Goal: Transaction & Acquisition: Purchase product/service

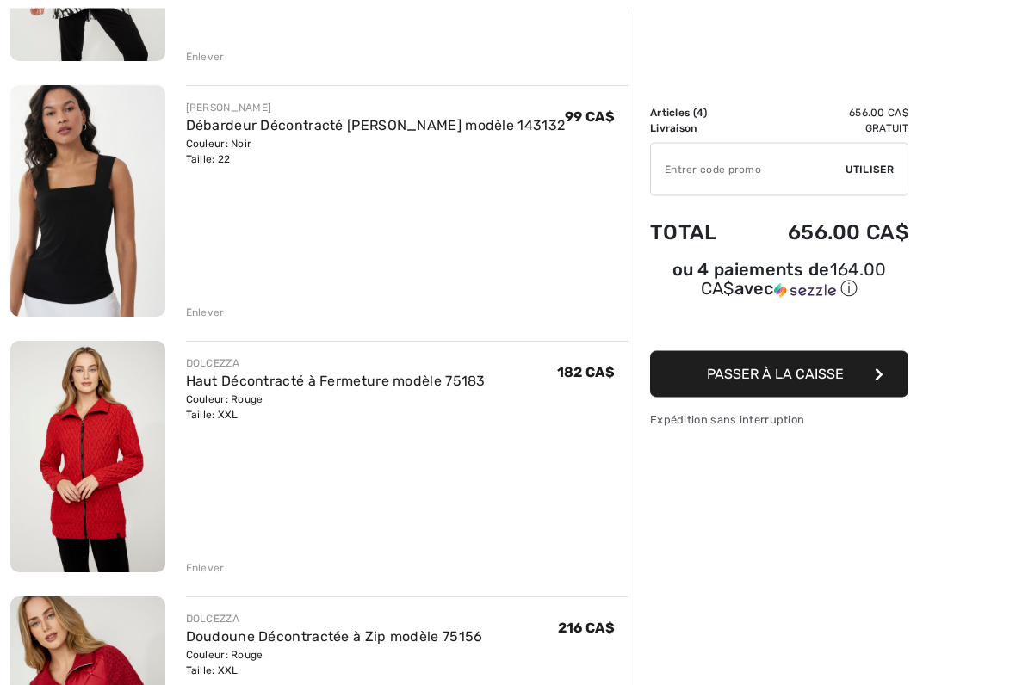
scroll to position [408, 0]
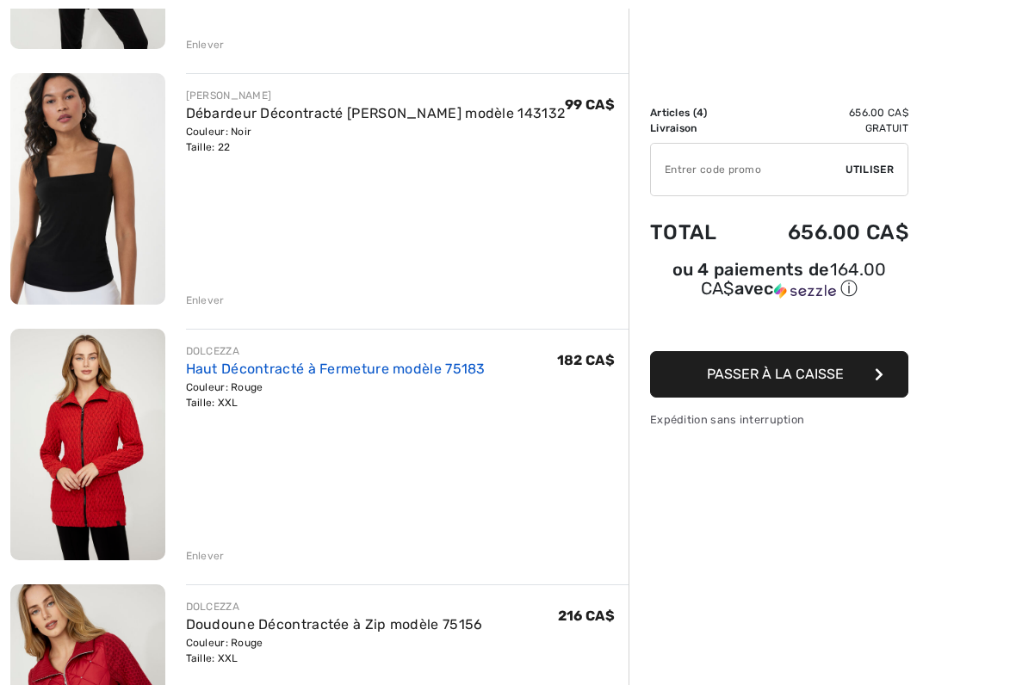
click at [338, 370] on link "Haut Décontracté à Fermeture modèle 75183" at bounding box center [336, 369] width 300 height 16
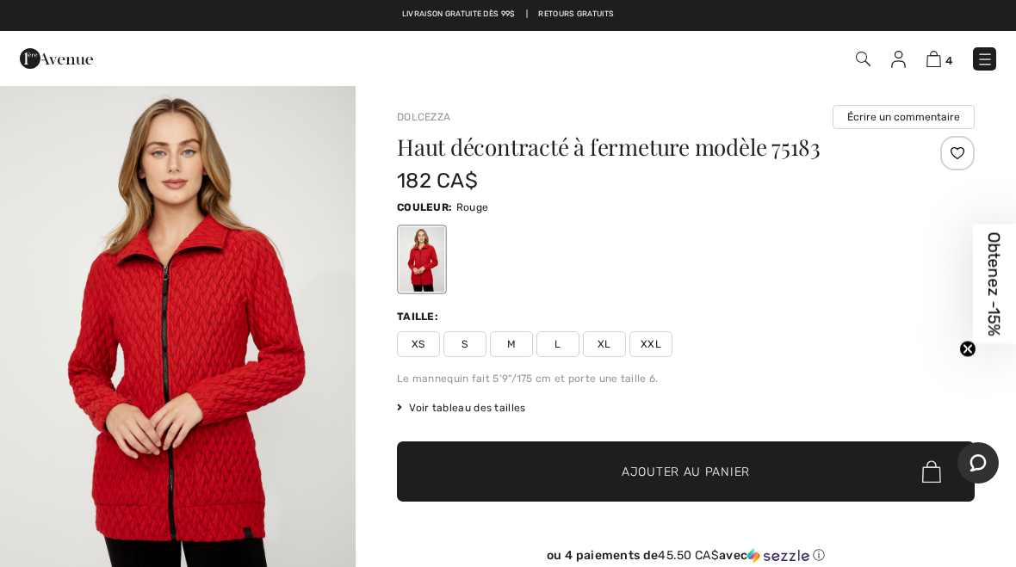
click at [908, 473] on span "✔ Ajouté au panier Ajouter au panier" at bounding box center [686, 472] width 578 height 60
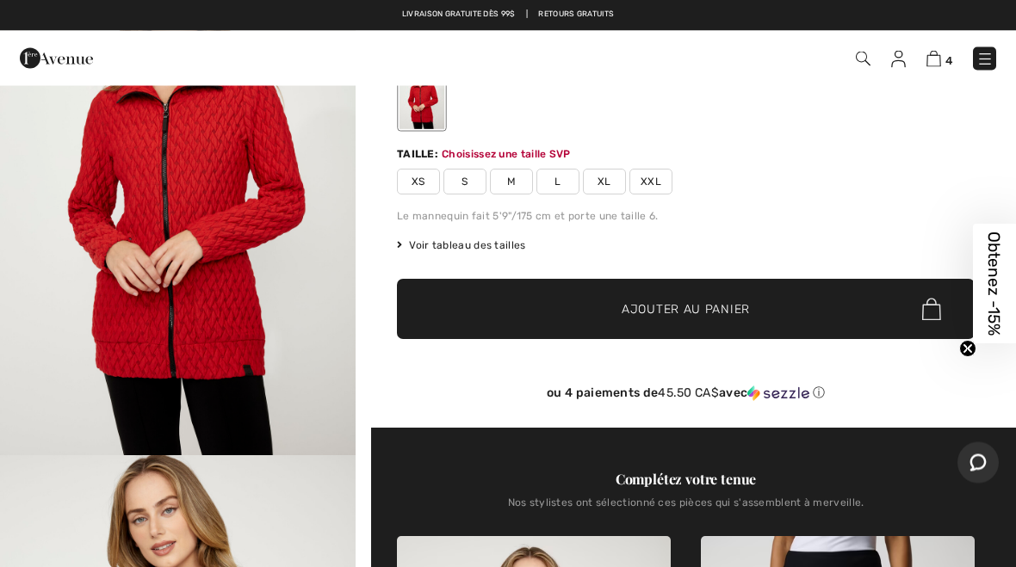
scroll to position [185, 0]
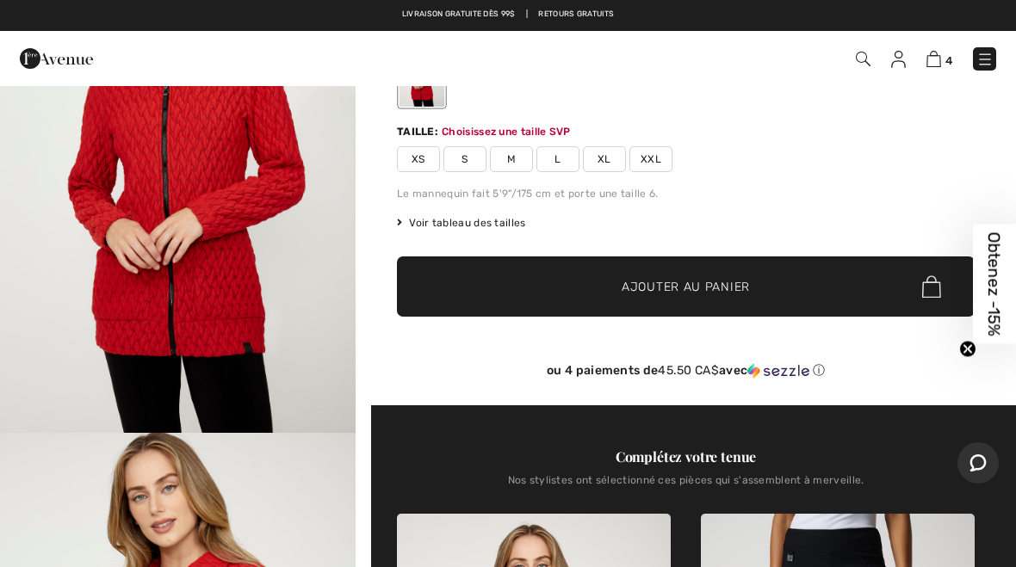
click at [654, 152] on span "XXL" at bounding box center [650, 159] width 43 height 26
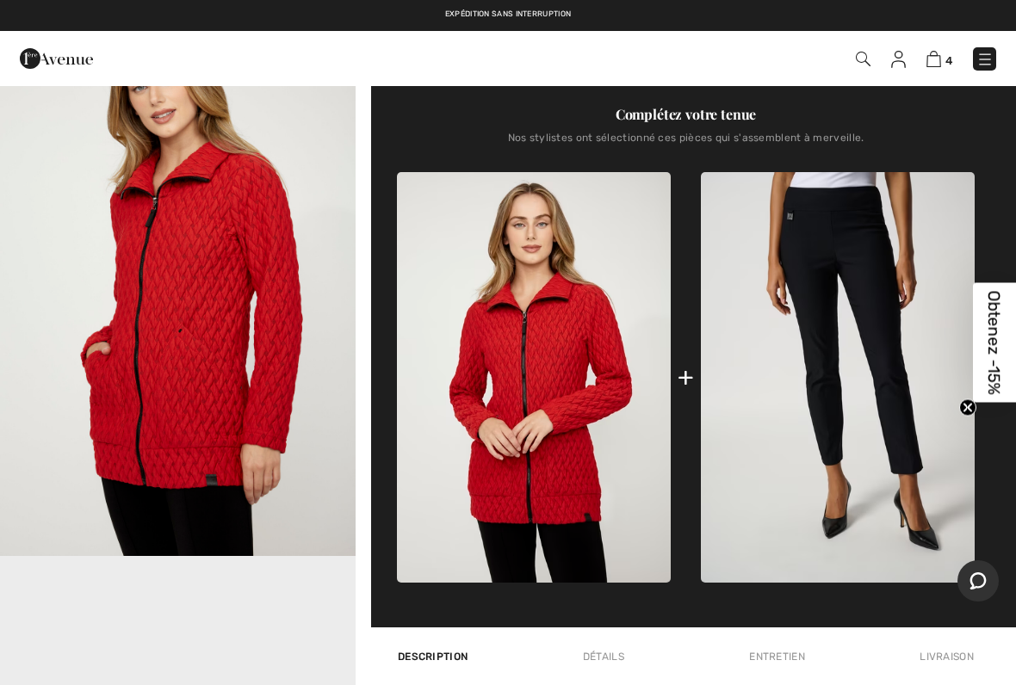
scroll to position [621, 0]
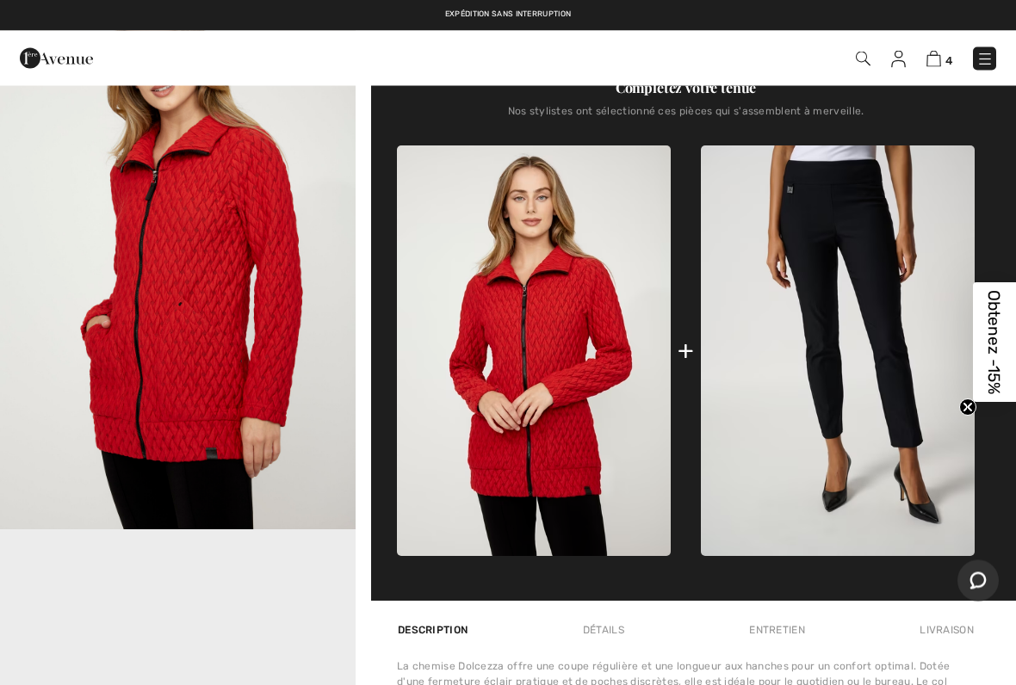
click at [257, 418] on img "2 / 5" at bounding box center [178, 264] width 356 height 534
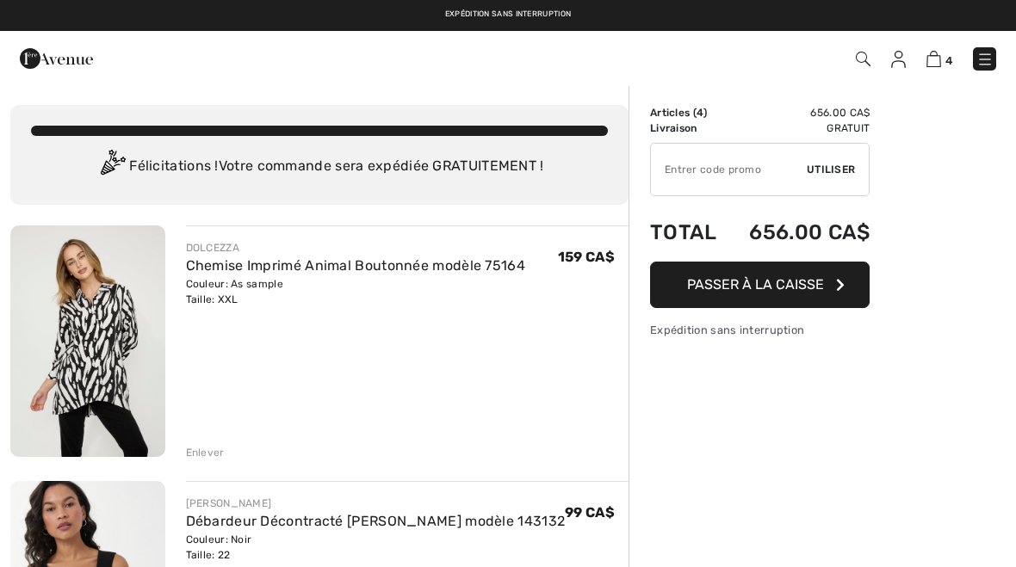
scroll to position [456, 0]
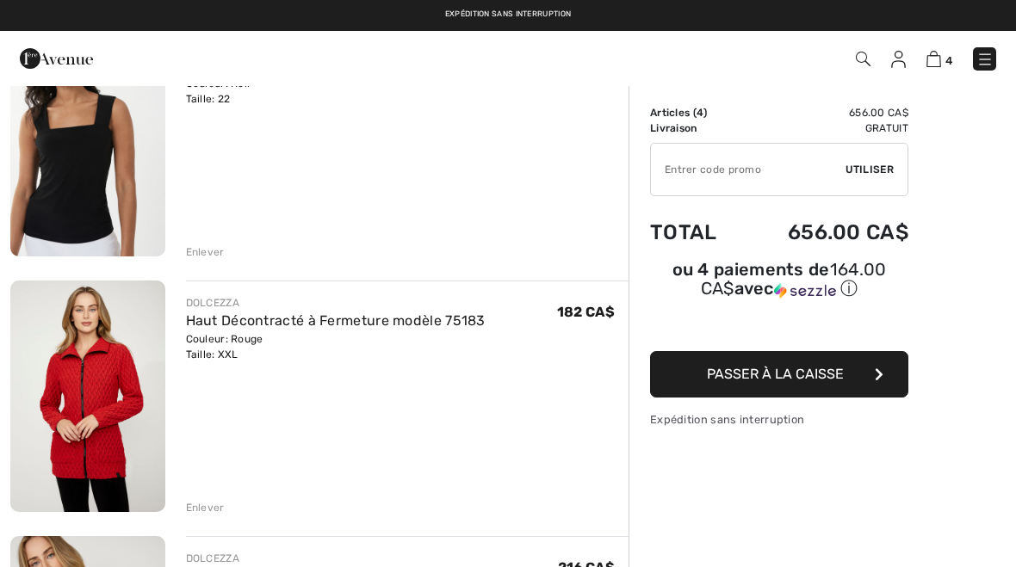
click at [208, 490] on div "DOLCEZZA Haut Décontracté à Fermeture modèle 75183 Couleur: Rouge Taille: XXL V…" at bounding box center [407, 398] width 443 height 235
click at [200, 512] on div "Enlever" at bounding box center [205, 507] width 39 height 15
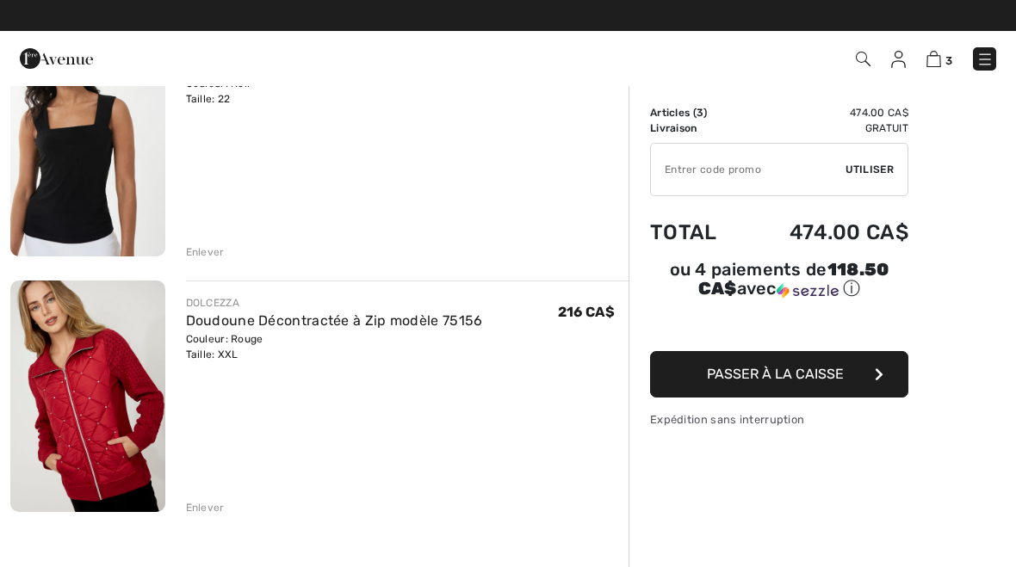
click at [195, 514] on div "Enlever" at bounding box center [205, 507] width 39 height 15
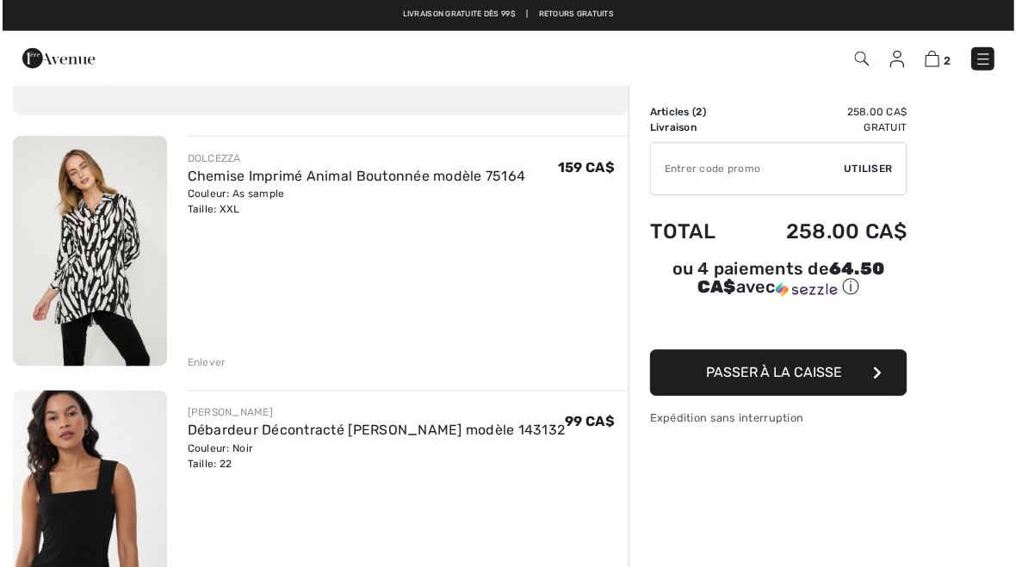
scroll to position [90, 0]
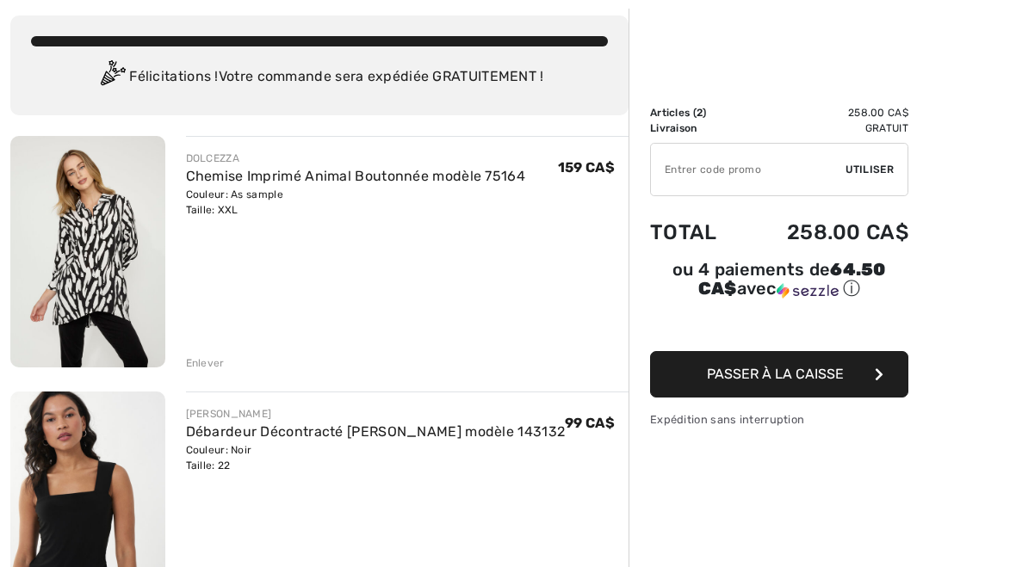
click at [877, 509] on div "Sommaire Description Articles ( 2 ) 258.00 CA$ Code promo 0.00 CA$ Livraison Gr…" at bounding box center [822, 547] width 387 height 1104
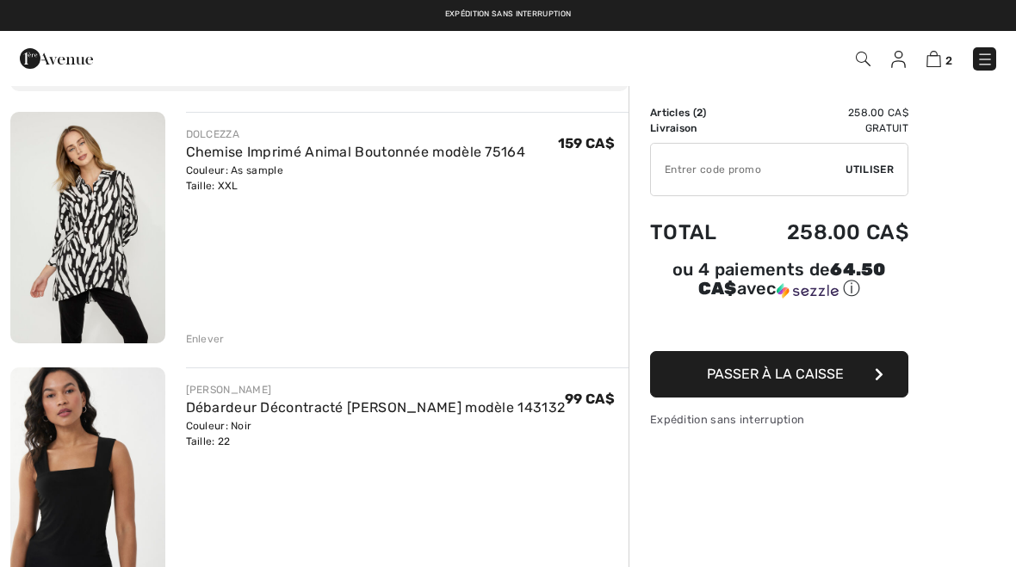
scroll to position [77, 0]
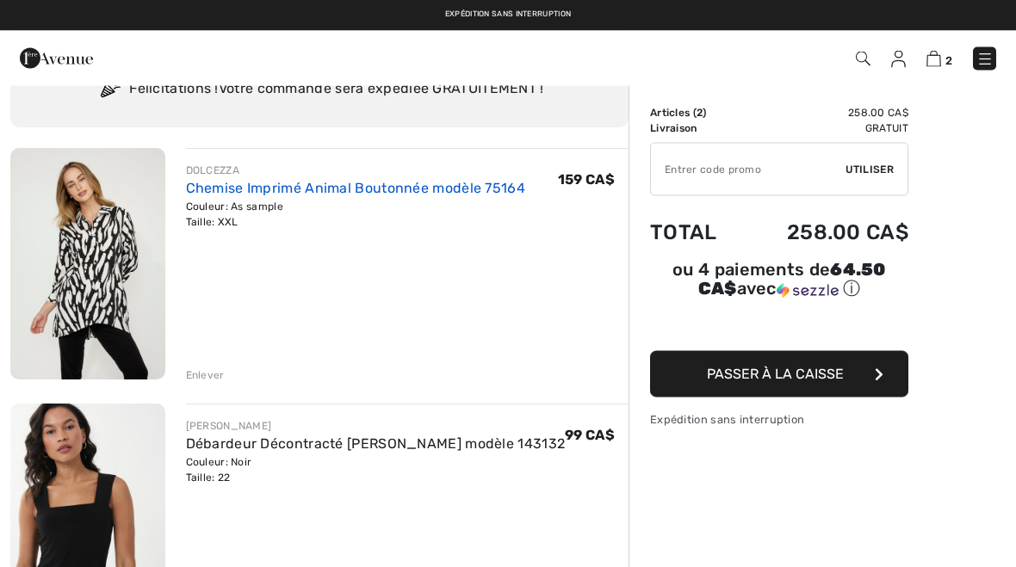
click at [342, 191] on link "Chemise Imprimé Animal Boutonnée modèle 75164" at bounding box center [356, 189] width 340 height 16
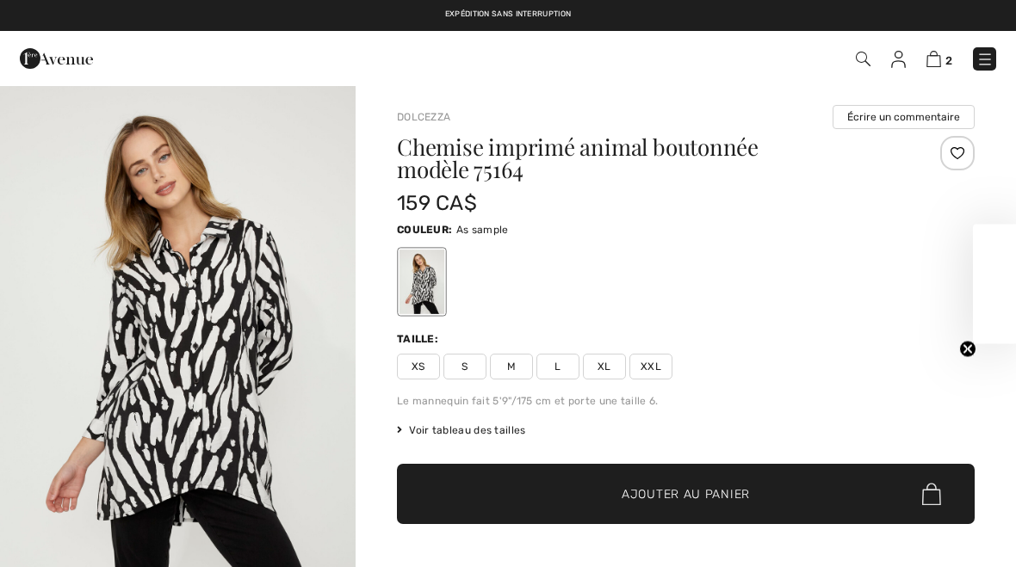
checkbox input "true"
click at [939, 62] on img at bounding box center [933, 59] width 15 height 16
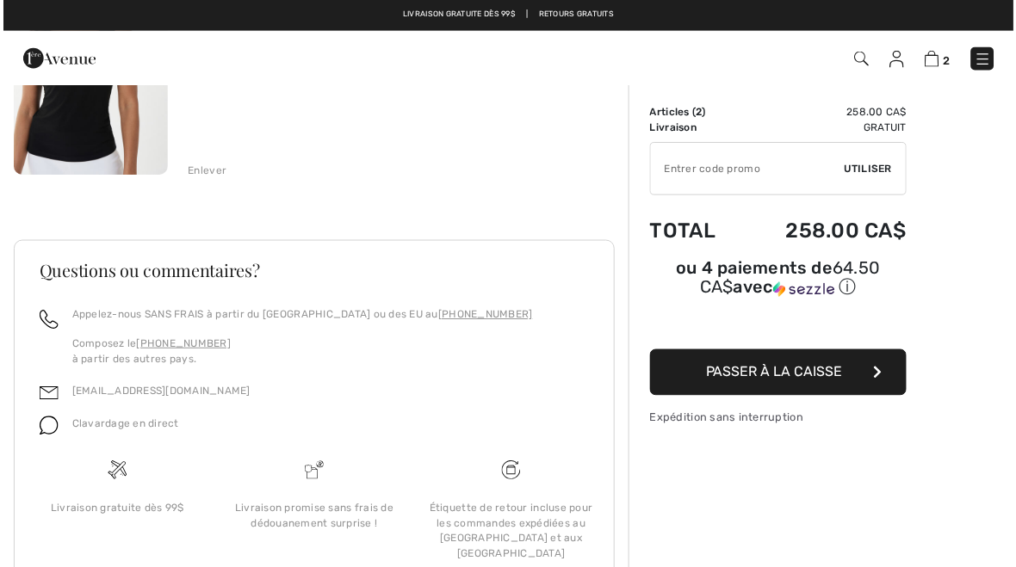
scroll to position [542, 0]
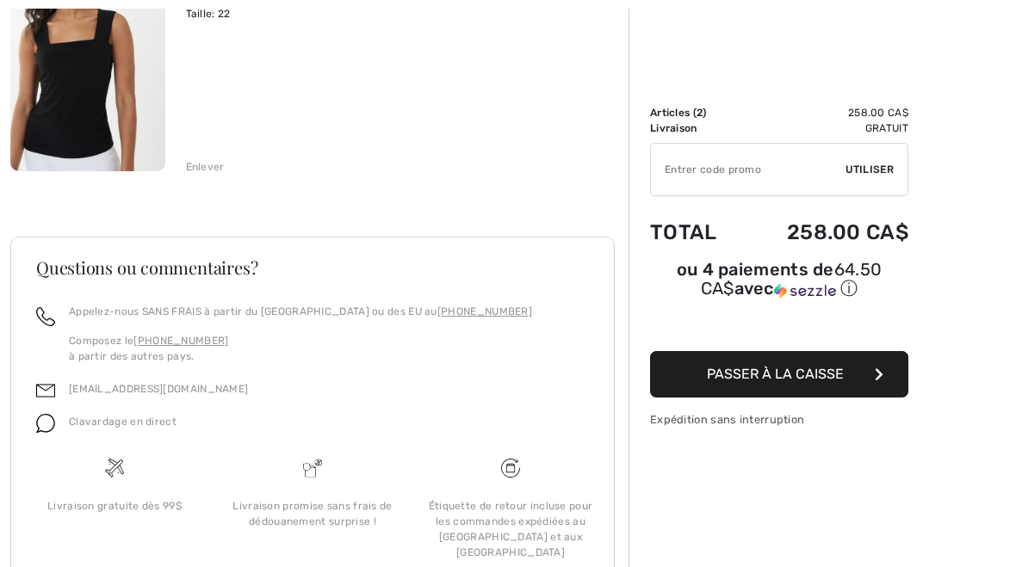
click at [866, 374] on button "Passer à la caisse" at bounding box center [779, 374] width 258 height 46
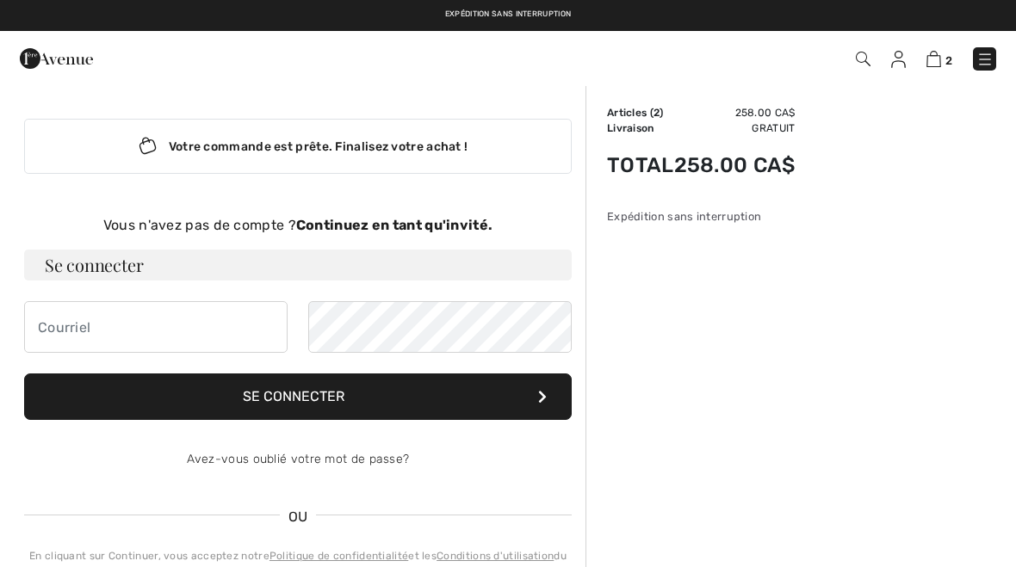
click at [382, 232] on strong "Continuez en tant qu'invité." at bounding box center [394, 225] width 196 height 16
